Goal: Navigation & Orientation: Find specific page/section

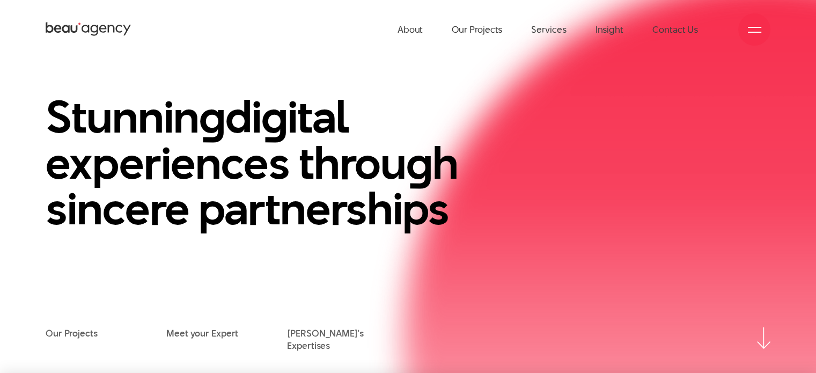
click at [750, 27] on span at bounding box center [753, 27] width 13 height 1
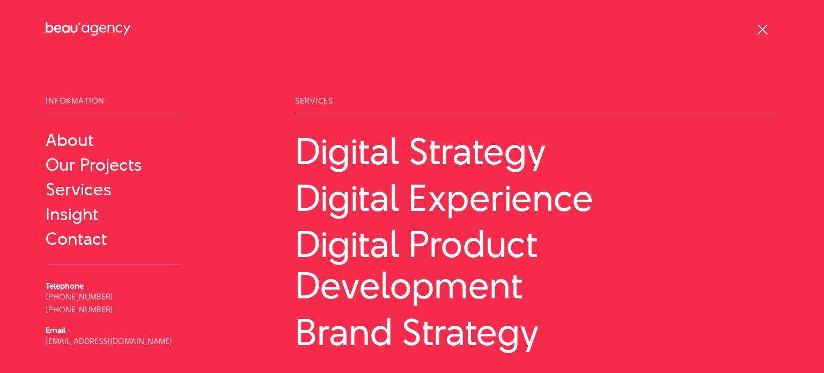
click at [762, 30] on span at bounding box center [762, 29] width 10 height 10
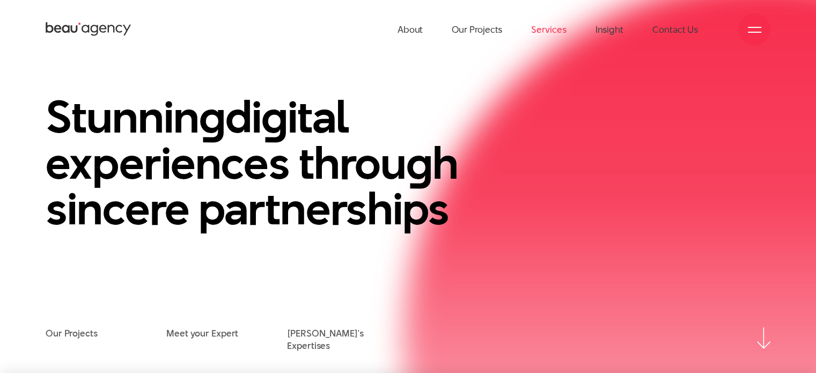
click at [550, 36] on link "Services" at bounding box center [548, 29] width 35 height 59
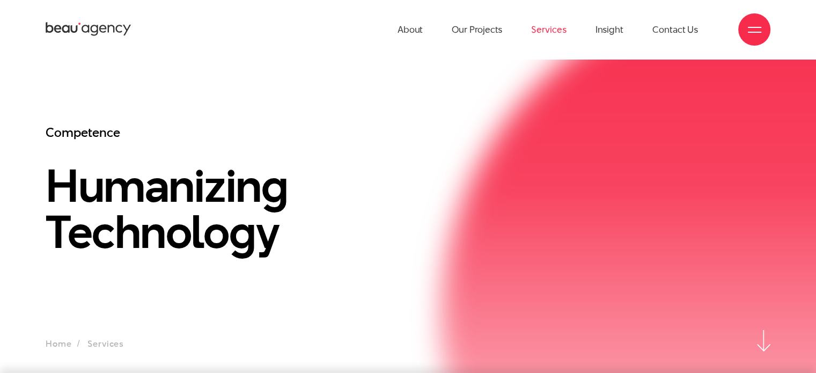
click at [555, 28] on link "Services" at bounding box center [548, 29] width 35 height 59
click at [490, 28] on link "Our Projects" at bounding box center [476, 29] width 50 height 59
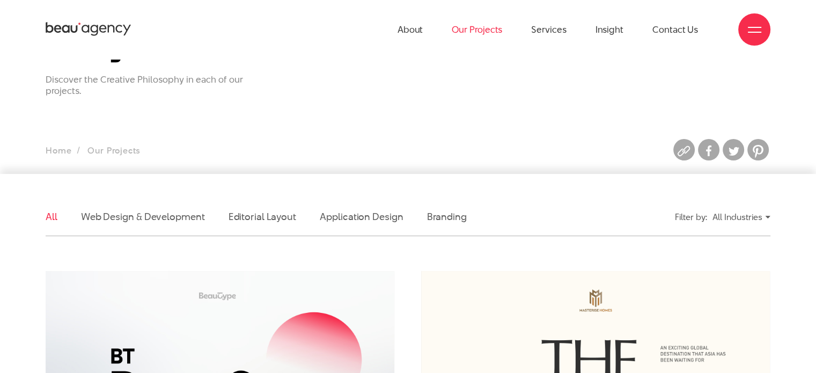
scroll to position [157, 0]
